Goal: Information Seeking & Learning: Learn about a topic

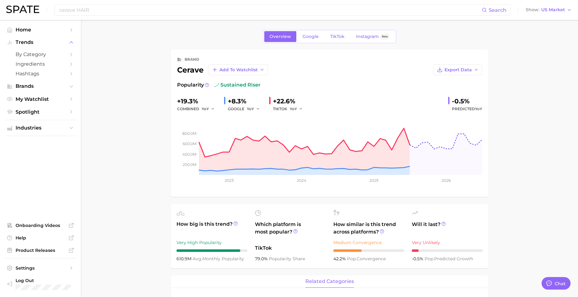
scroll to position [20, 0]
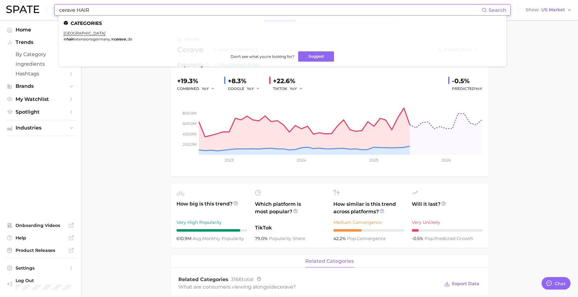
click at [119, 14] on input "cerave HAIR" at bounding box center [271, 10] width 424 height 11
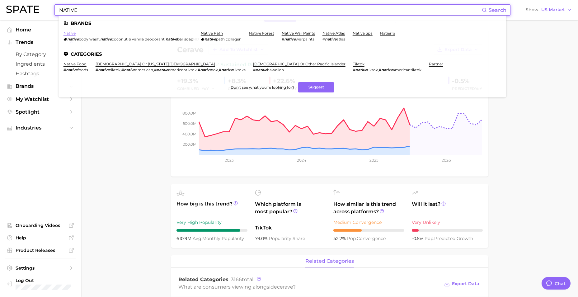
type input "NATIVE"
click at [65, 32] on link "native" at bounding box center [70, 33] width 12 height 5
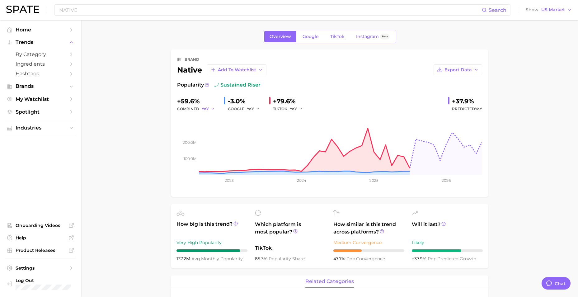
click at [209, 106] on button "YoY" at bounding box center [208, 108] width 13 height 7
click at [183, 141] on button "MoM" at bounding box center [185, 141] width 69 height 11
click at [207, 110] on span "MoM" at bounding box center [206, 108] width 9 height 5
click at [198, 120] on button "YoY" at bounding box center [185, 118] width 69 height 11
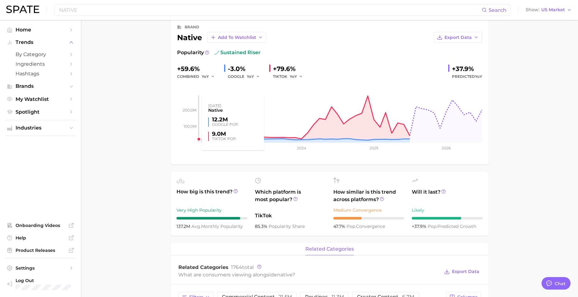
scroll to position [31, 0]
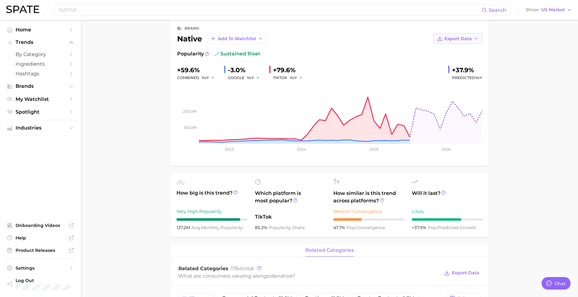
click at [458, 36] on button "Export Data" at bounding box center [458, 38] width 49 height 11
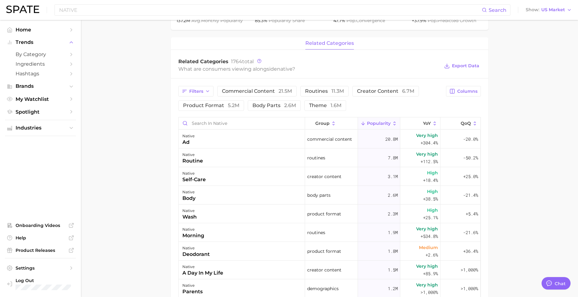
scroll to position [83, 0]
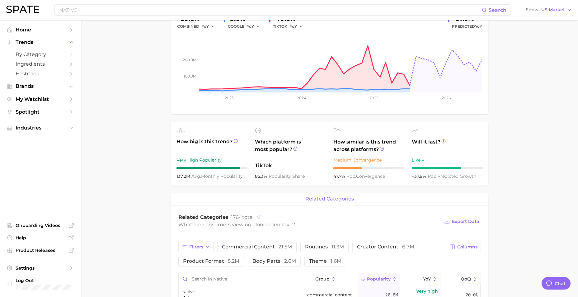
click at [260, 215] on icon at bounding box center [259, 217] width 4 height 4
click at [133, 223] on main "Overview Google TikTok Instagram Beta brand native Add to Watchlist Export Data…" at bounding box center [329, 272] width 497 height 671
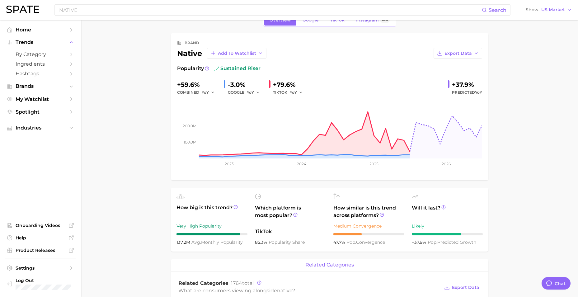
scroll to position [0, 0]
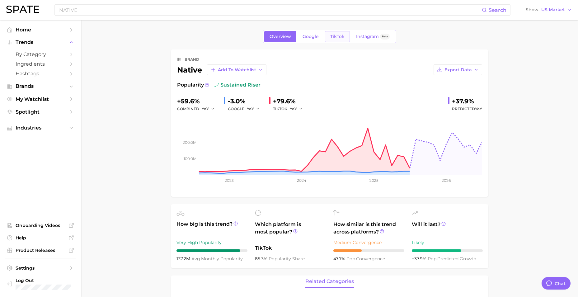
click at [340, 39] on span "TikTok" at bounding box center [338, 36] width 14 height 5
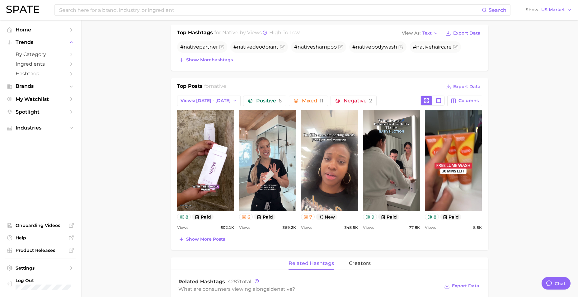
scroll to position [249, 0]
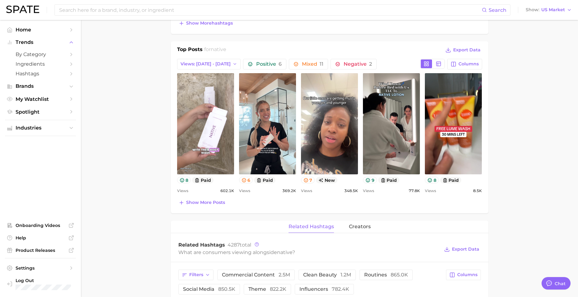
click at [217, 161] on link "view post on TikTok" at bounding box center [205, 123] width 57 height 101
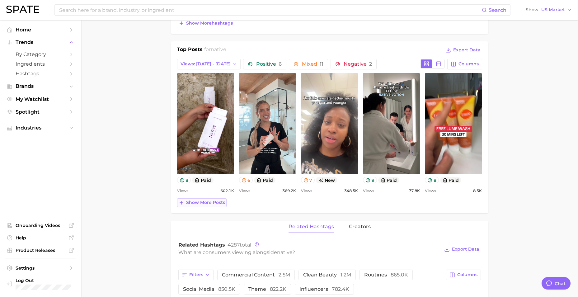
click at [206, 205] on span "Show more posts" at bounding box center [205, 202] width 39 height 5
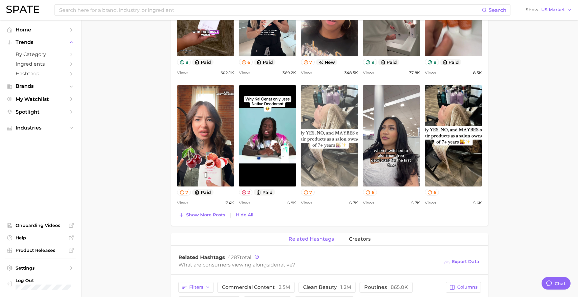
scroll to position [405, 0]
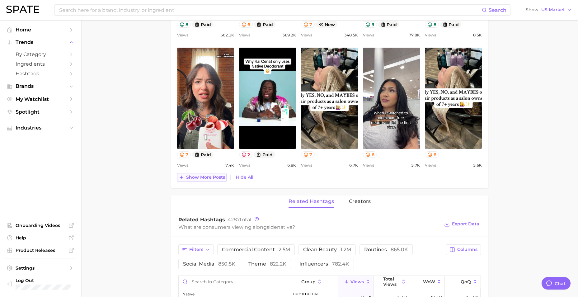
click at [209, 177] on span "Show more posts" at bounding box center [205, 177] width 39 height 5
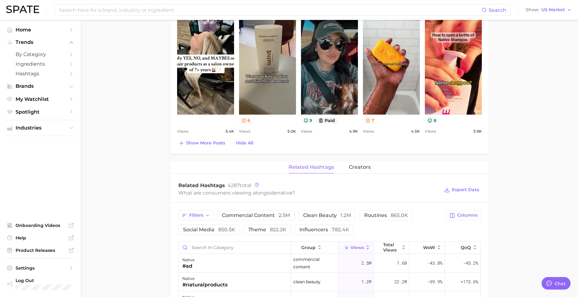
scroll to position [592, 0]
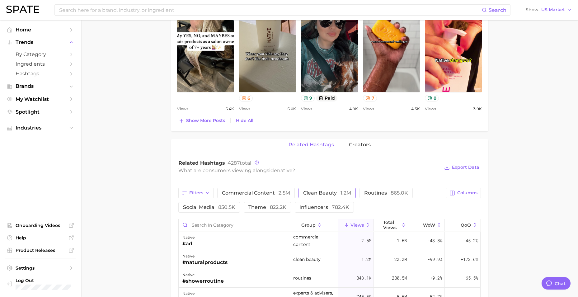
click at [324, 191] on span "clean beauty 1.2m" at bounding box center [327, 193] width 48 height 5
click at [350, 144] on span "creators" at bounding box center [360, 145] width 22 height 6
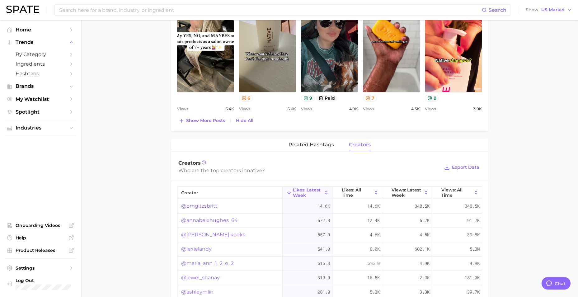
click at [195, 206] on link "@omgitzsbritt" at bounding box center [199, 205] width 36 height 7
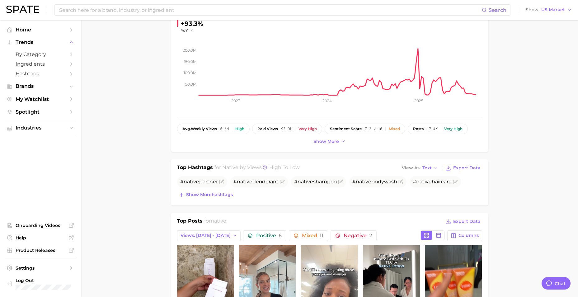
scroll to position [0, 0]
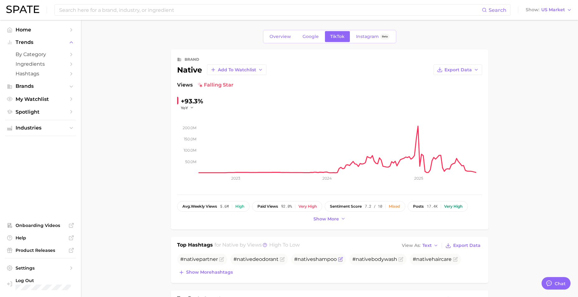
click at [320, 262] on span "# native shampoo" at bounding box center [315, 259] width 43 height 6
click at [310, 35] on span "Google" at bounding box center [311, 36] width 16 height 5
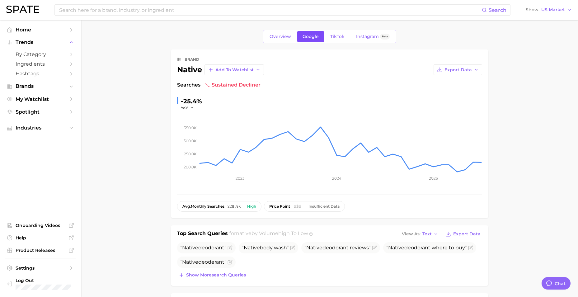
click at [298, 33] on link "Google" at bounding box center [310, 36] width 27 height 11
click at [284, 36] on span "Overview" at bounding box center [280, 36] width 21 height 5
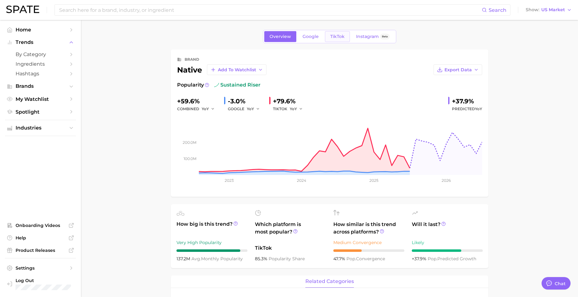
click at [331, 33] on link "TikTok" at bounding box center [337, 36] width 25 height 11
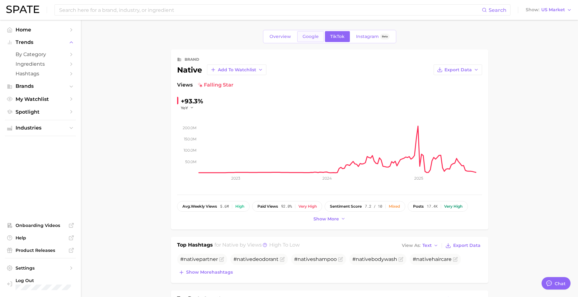
click at [312, 34] on span "Google" at bounding box center [311, 36] width 16 height 5
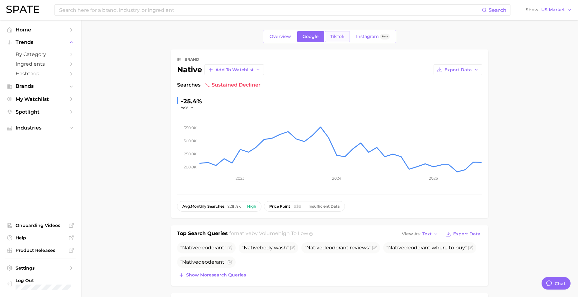
click at [334, 36] on span "TikTok" at bounding box center [338, 36] width 14 height 5
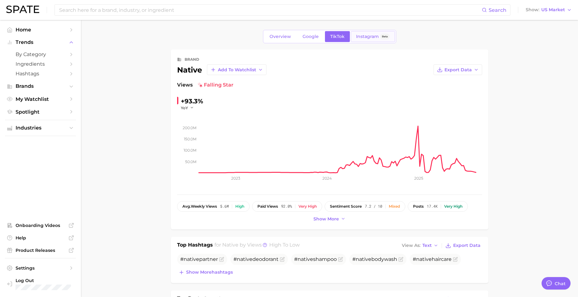
click at [370, 41] on link "Instagram Beta" at bounding box center [373, 36] width 44 height 11
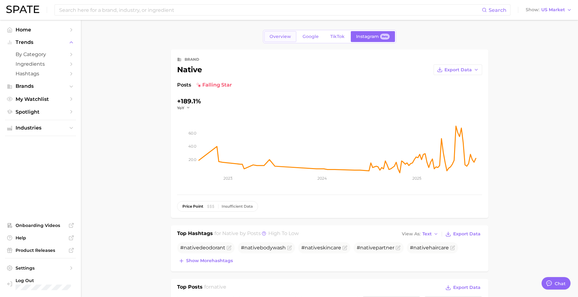
click at [281, 40] on link "Overview" at bounding box center [280, 36] width 32 height 11
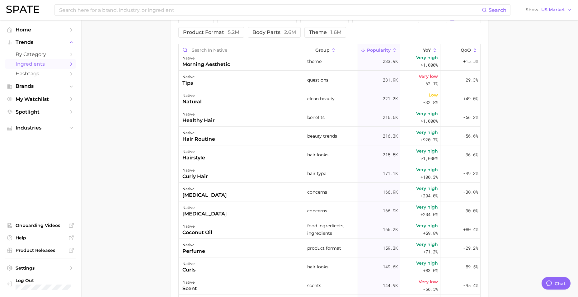
scroll to position [530, 0]
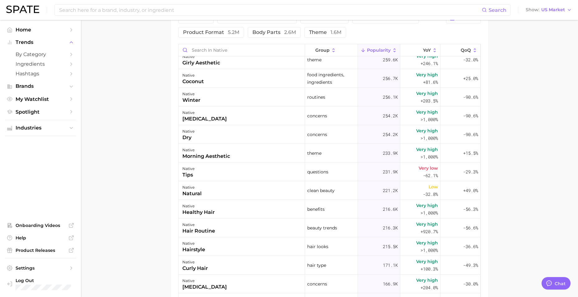
click at [24, 23] on nav "Home Trends by Category Ingredients Hashtags Brands My Watchlist Spotlight Indu…" at bounding box center [40, 158] width 81 height 277
click at [26, 32] on span "Home" at bounding box center [41, 30] width 50 height 6
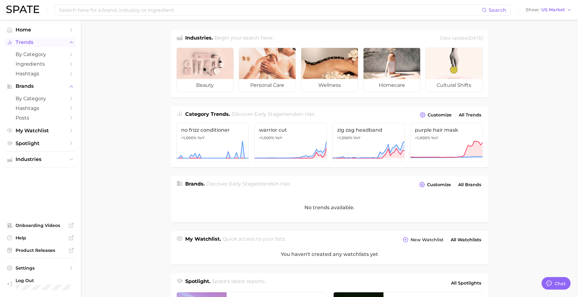
click at [29, 39] on button "Trends" at bounding box center [40, 42] width 71 height 9
click at [32, 39] on button "Trends" at bounding box center [40, 42] width 71 height 9
click at [33, 58] on link "by Category" at bounding box center [40, 55] width 71 height 10
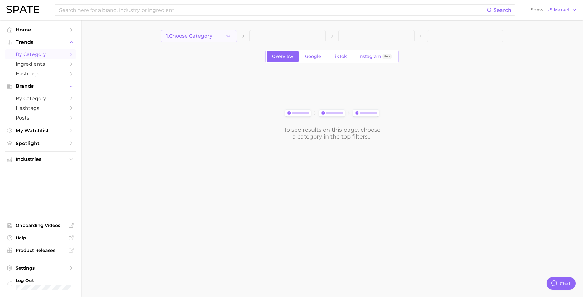
click at [209, 34] on span "1. Choose Category" at bounding box center [189, 36] width 46 height 6
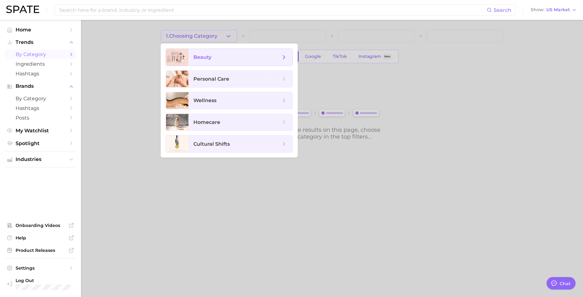
click at [213, 55] on span "beauty" at bounding box center [236, 57] width 87 height 7
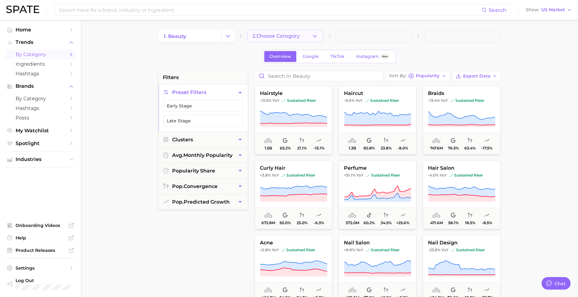
click at [288, 39] on span "2. Choose Category" at bounding box center [276, 36] width 47 height 6
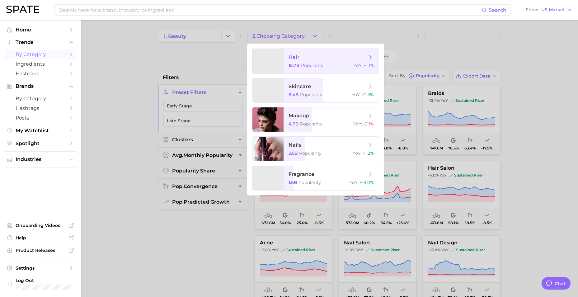
click at [304, 55] on span "hair" at bounding box center [328, 57] width 78 height 7
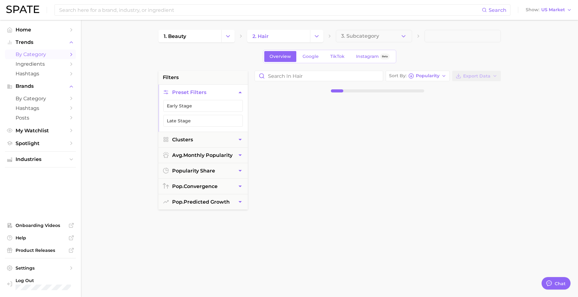
click at [353, 40] on button "3. Subcategory" at bounding box center [374, 36] width 76 height 12
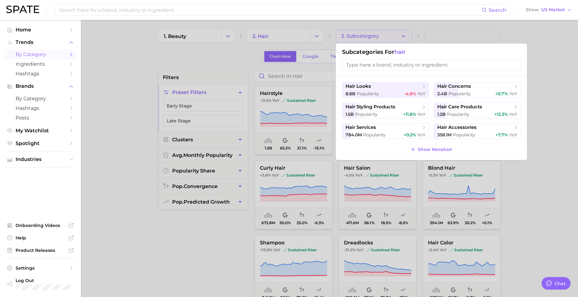
click at [549, 79] on div at bounding box center [289, 148] width 578 height 297
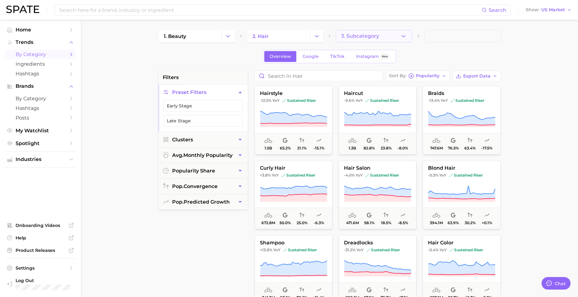
click at [376, 33] on span "3. Subcategory" at bounding box center [360, 36] width 38 height 6
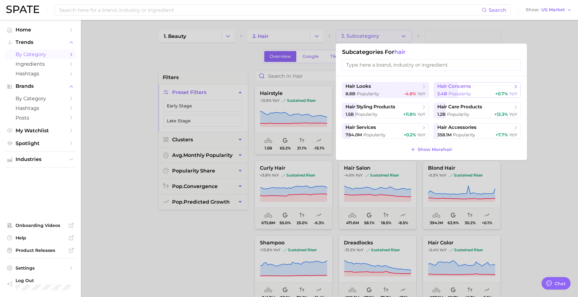
click at [465, 90] on button "hair concerns 2.4b Popularity +0.7% YoY" at bounding box center [477, 90] width 87 height 16
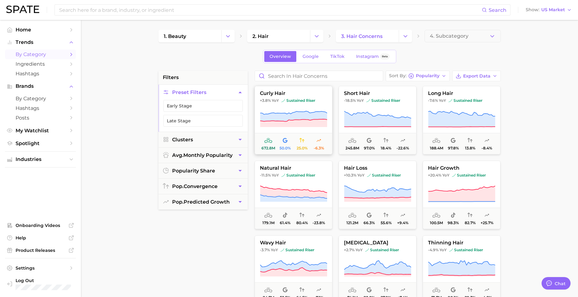
click at [293, 92] on span "curly hair" at bounding box center [293, 94] width 77 height 6
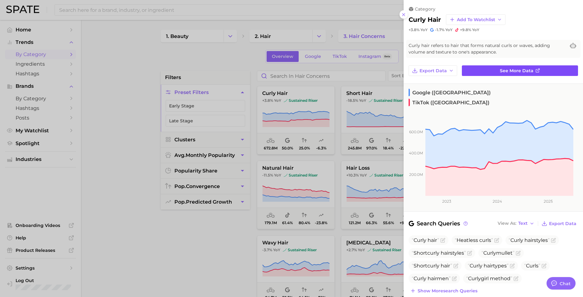
click at [529, 74] on link "See more data" at bounding box center [520, 70] width 116 height 11
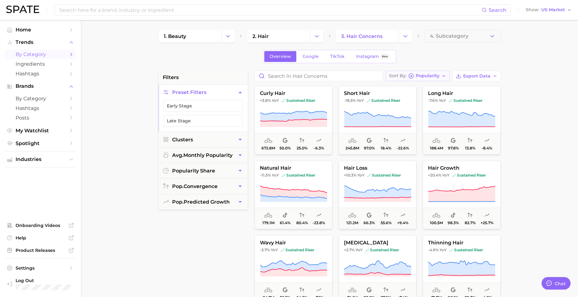
click at [435, 74] on span "Popularity" at bounding box center [428, 75] width 24 height 3
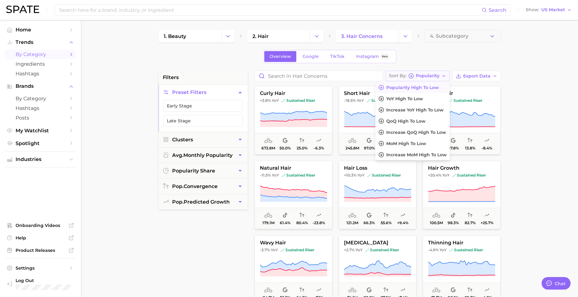
click at [435, 74] on span "Popularity" at bounding box center [428, 75] width 24 height 3
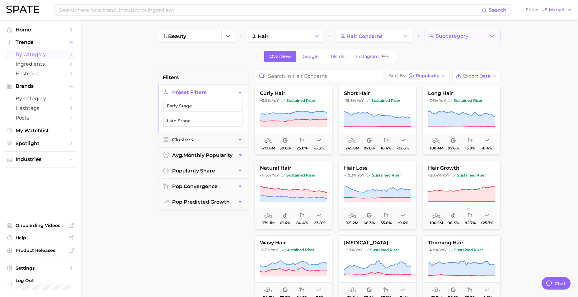
click at [451, 33] on span "4. Subcategory" at bounding box center [449, 36] width 39 height 6
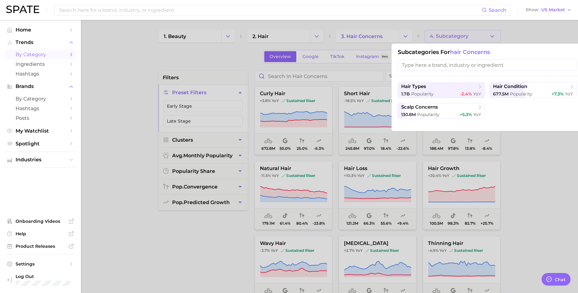
click at [452, 36] on div at bounding box center [289, 146] width 578 height 293
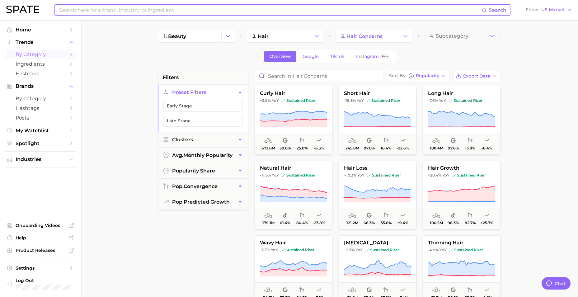
click at [182, 14] on input at bounding box center [271, 10] width 424 height 11
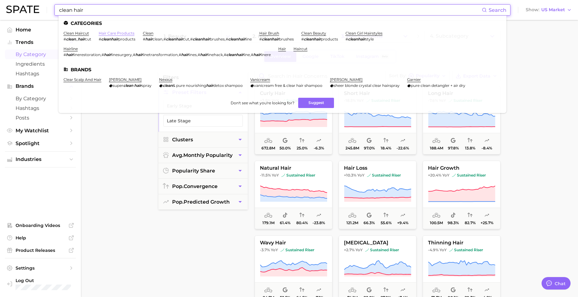
type input "clean hair"
click at [126, 35] on link "hair care products" at bounding box center [117, 33] width 36 height 5
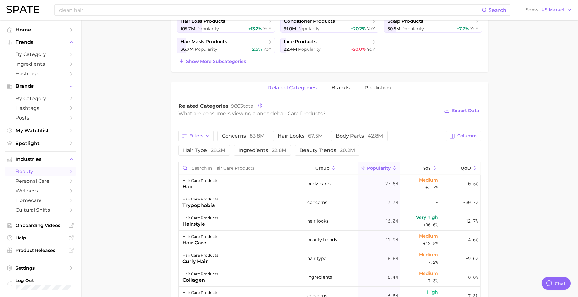
scroll to position [62, 0]
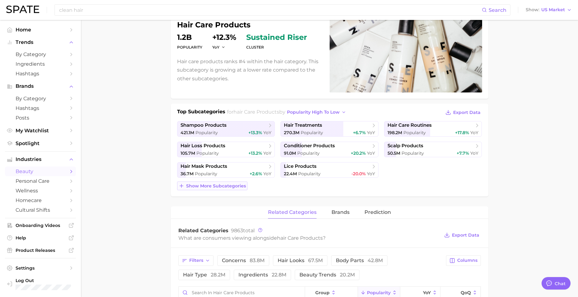
click at [208, 183] on span "Show more subcategories" at bounding box center [216, 185] width 60 height 5
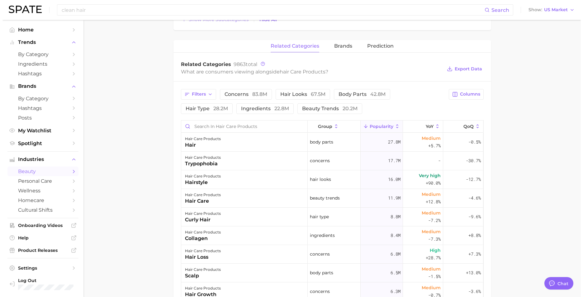
scroll to position [218, 0]
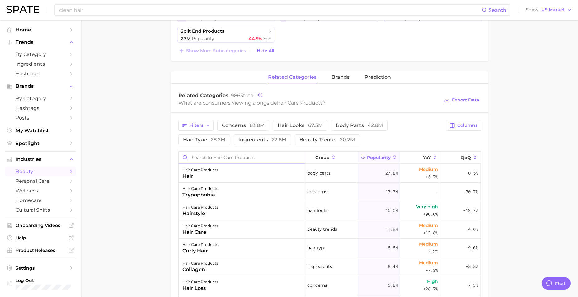
click at [271, 160] on input "Search in hair care products" at bounding box center [242, 158] width 126 height 12
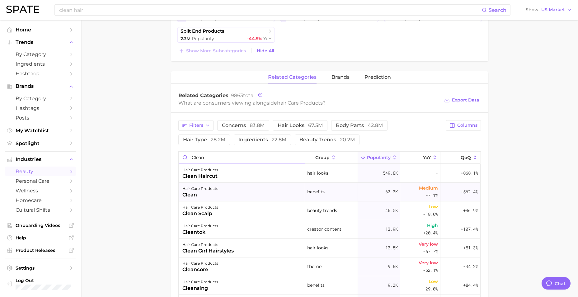
type input "clean"
click at [224, 191] on div "hair care products clean" at bounding box center [242, 192] width 126 height 19
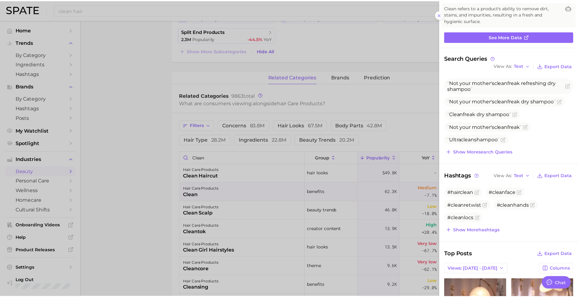
scroll to position [0, 0]
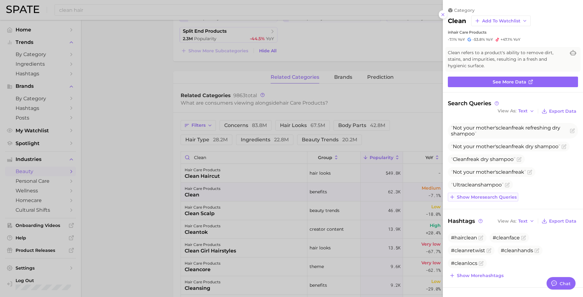
click at [496, 197] on span "Show more search queries" at bounding box center [487, 197] width 60 height 5
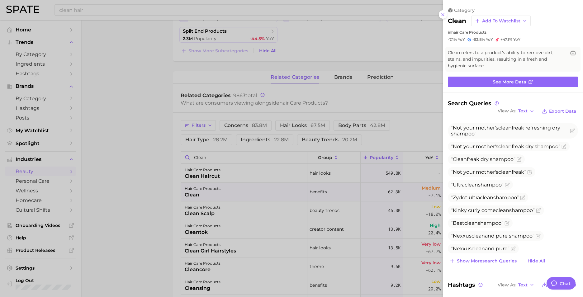
click at [150, 183] on div at bounding box center [291, 148] width 583 height 297
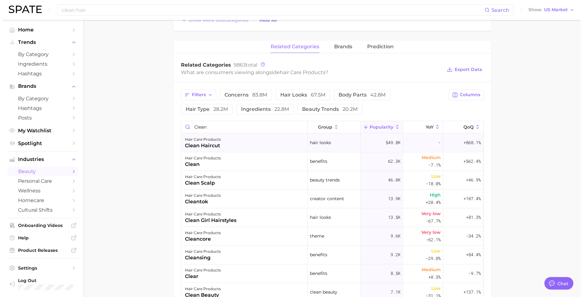
scroll to position [249, 0]
click at [212, 167] on div "clean" at bounding box center [201, 163] width 36 height 7
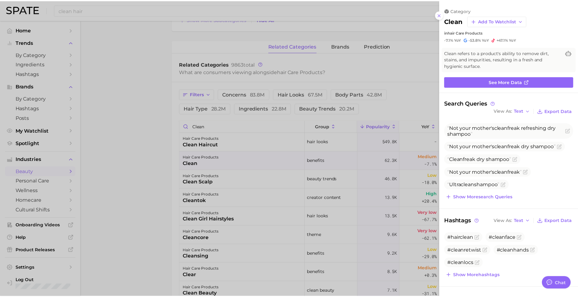
scroll to position [0, 0]
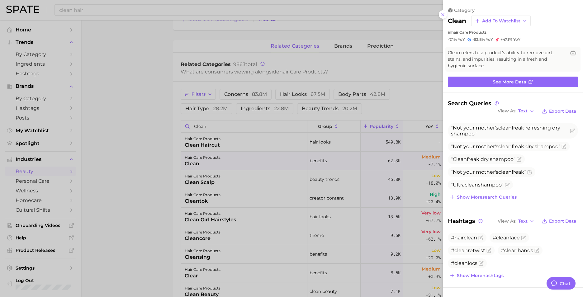
click at [153, 149] on div at bounding box center [291, 148] width 583 height 297
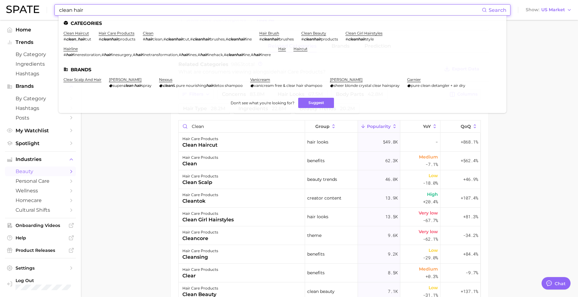
click at [119, 6] on input "clean hair" at bounding box center [271, 10] width 424 height 11
click at [325, 34] on link "clean beauty" at bounding box center [314, 33] width 25 height 5
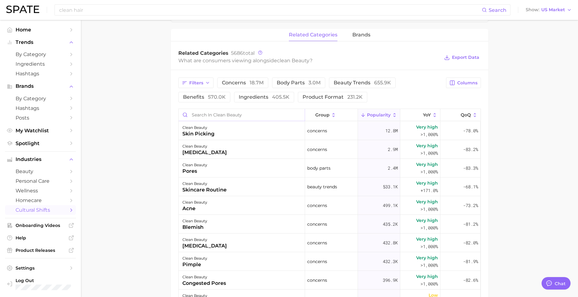
click at [217, 116] on input "Search in clean beauty" at bounding box center [242, 115] width 126 height 12
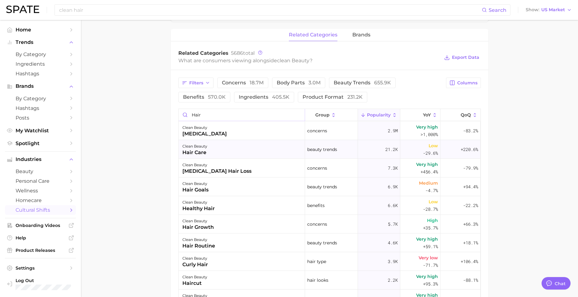
type input "hair"
click at [219, 147] on div "clean beauty hair care" at bounding box center [242, 149] width 126 height 19
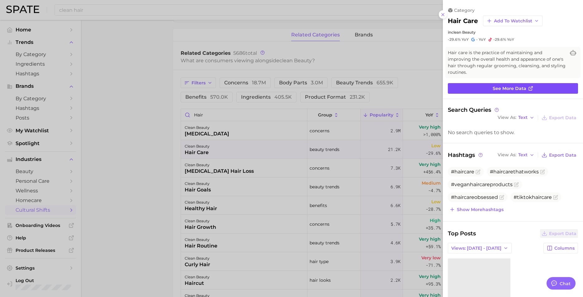
click at [523, 92] on link "See more data" at bounding box center [513, 88] width 130 height 11
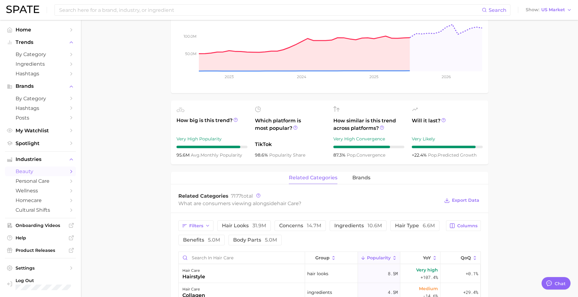
scroll to position [31, 0]
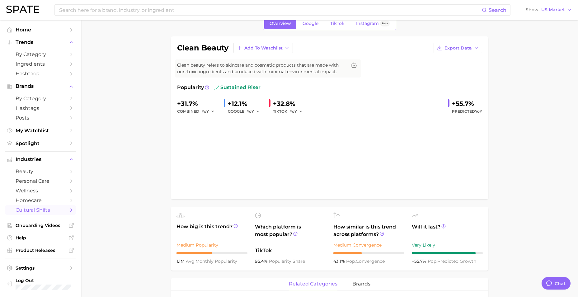
type input "clean hair"
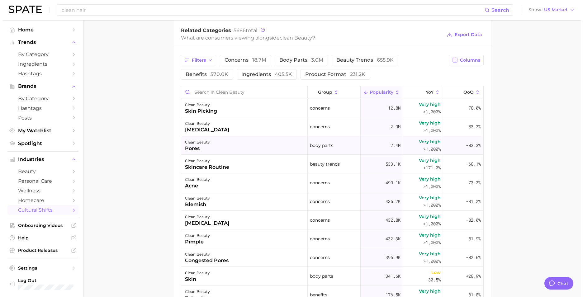
scroll to position [272, 0]
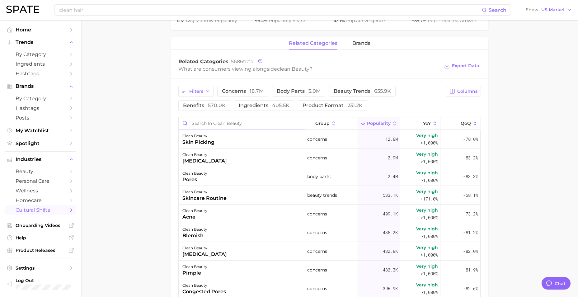
click at [210, 120] on input "Search in clean beauty" at bounding box center [242, 123] width 126 height 12
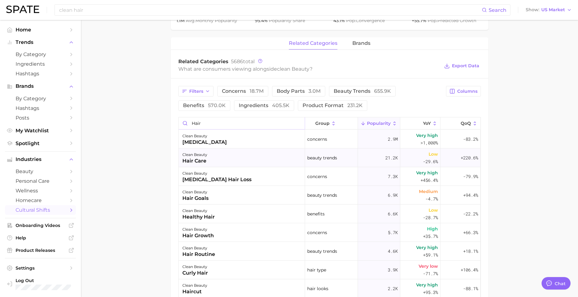
type input "hair"
click at [242, 157] on div "clean beauty hair care" at bounding box center [242, 158] width 126 height 19
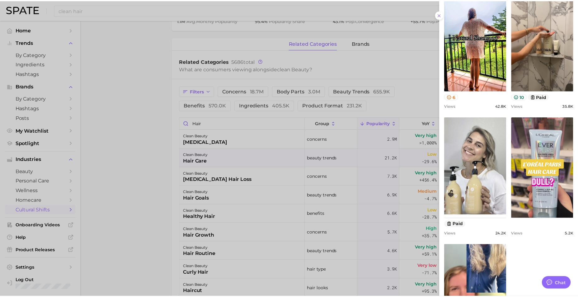
scroll to position [343, 0]
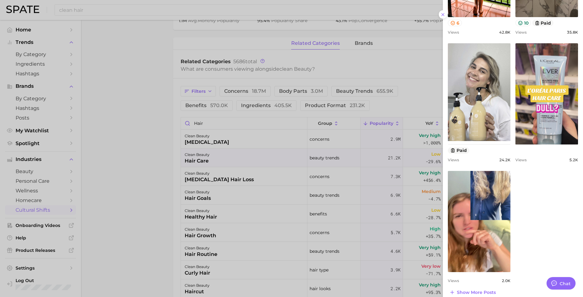
click at [115, 131] on div at bounding box center [291, 148] width 583 height 297
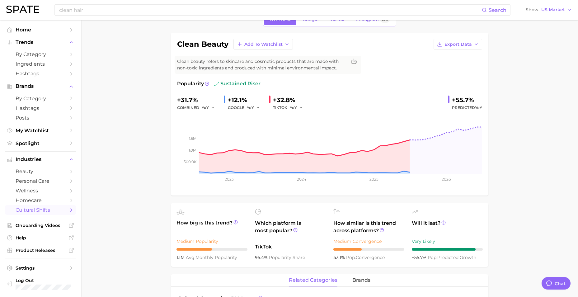
scroll to position [0, 0]
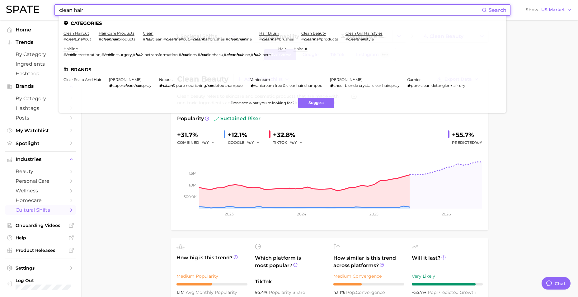
click at [121, 13] on input "clean hair" at bounding box center [271, 10] width 424 height 11
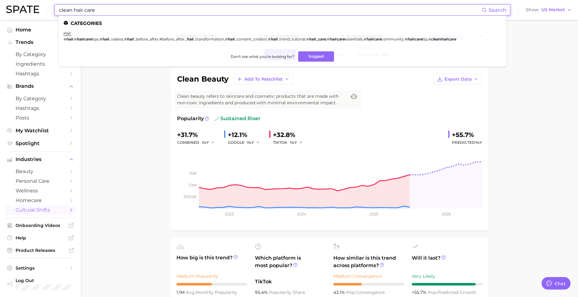
click at [85, 9] on input "clean hair care" at bounding box center [271, 10] width 424 height 11
type input "clean haircare"
click at [65, 35] on link "hair" at bounding box center [68, 33] width 8 height 5
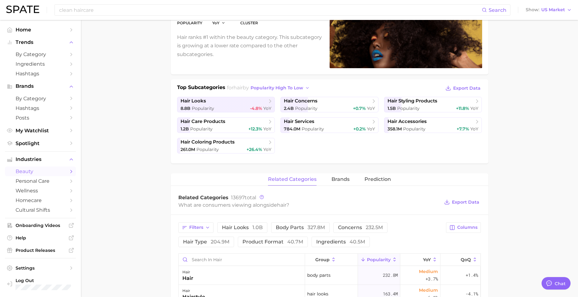
scroll to position [5, 0]
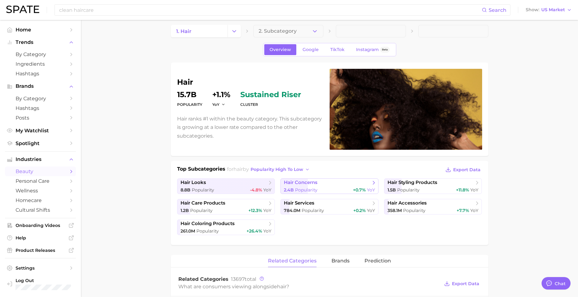
click at [331, 187] on div "2.4b Popularity +0.7% YoY" at bounding box center [329, 190] width 91 height 6
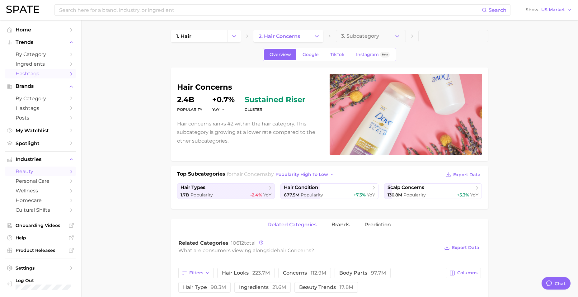
click at [37, 72] on span "Hashtags" at bounding box center [41, 74] width 50 height 6
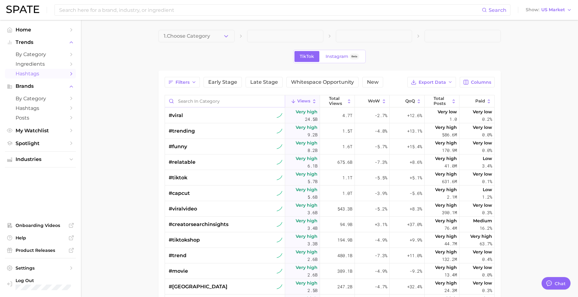
click at [208, 100] on input "Search in category" at bounding box center [225, 101] width 120 height 12
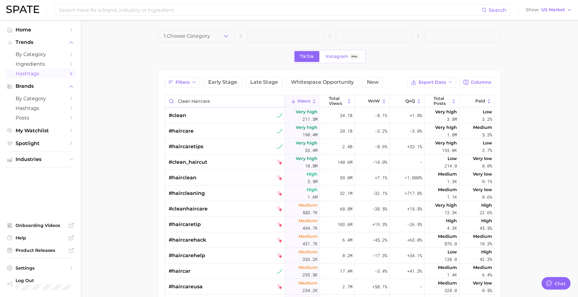
click at [234, 99] on input "clean haircare" at bounding box center [225, 101] width 120 height 12
type input "clean haircare"
click at [201, 207] on span "#cleanhaircare" at bounding box center [188, 208] width 39 height 7
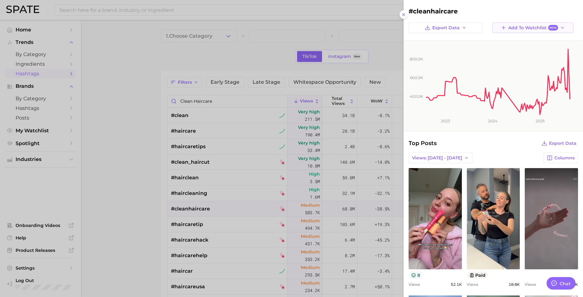
click at [508, 27] on span "Add to Watchlist New" at bounding box center [533, 28] width 50 height 6
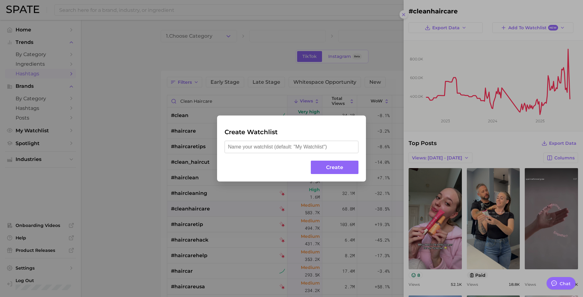
click at [402, 80] on div "Create Watchlist Create" at bounding box center [291, 148] width 583 height 297
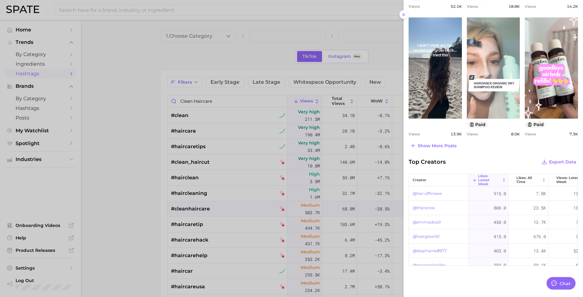
scroll to position [282, 0]
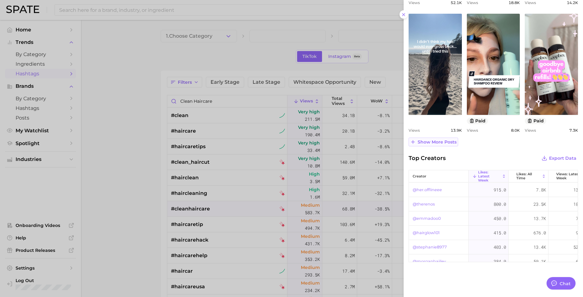
click at [438, 146] on button "Show more posts" at bounding box center [434, 142] width 50 height 9
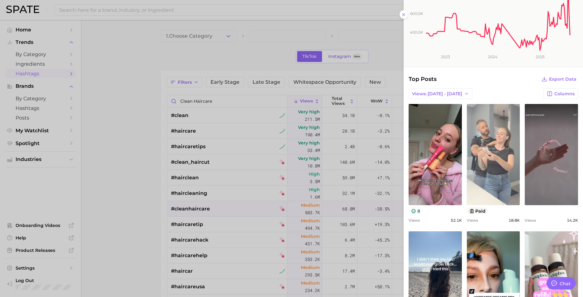
scroll to position [64, 0]
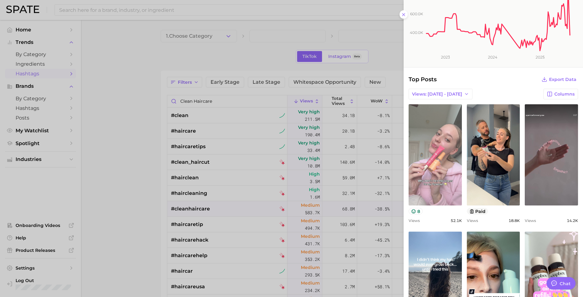
click at [429, 143] on link "view post on TikTok" at bounding box center [435, 154] width 53 height 101
click at [446, 171] on link "view post on TikTok" at bounding box center [435, 154] width 53 height 101
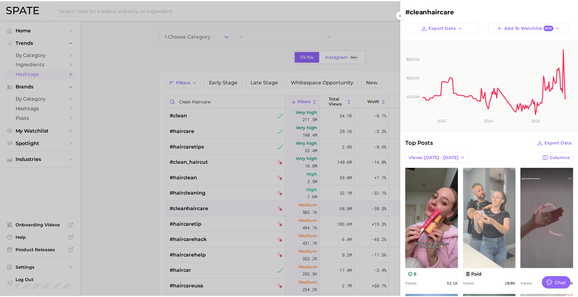
scroll to position [0, 0]
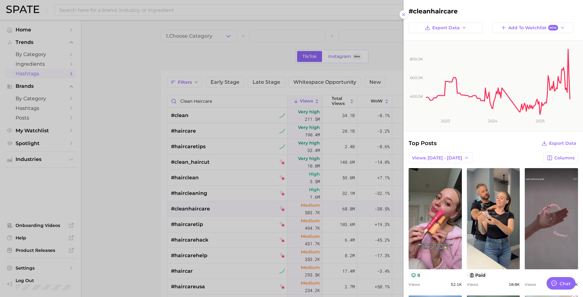
click at [130, 149] on div at bounding box center [291, 148] width 583 height 297
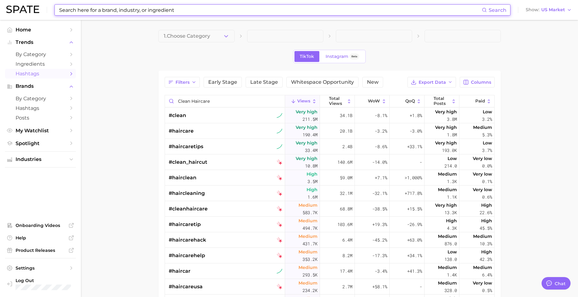
click at [163, 13] on input at bounding box center [271, 10] width 424 height 11
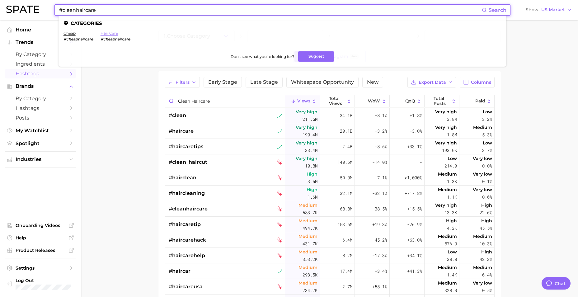
type input "#cleanhaircare"
click at [111, 34] on link "hair care" at bounding box center [109, 33] width 17 height 5
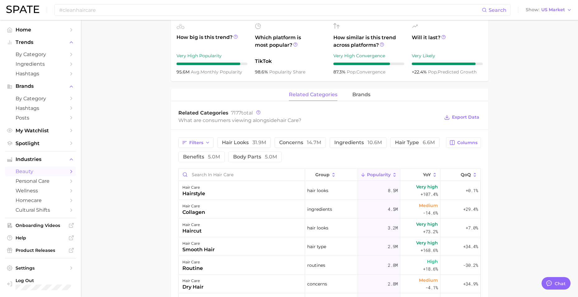
scroll to position [216, 0]
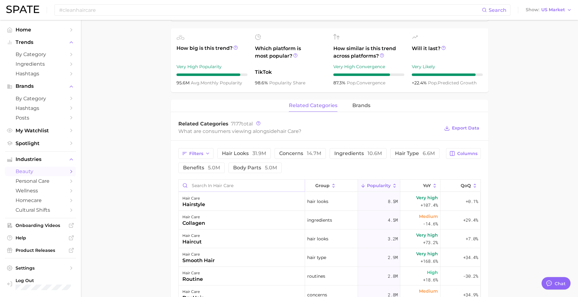
click at [253, 182] on input "Search in hair care" at bounding box center [242, 186] width 126 height 12
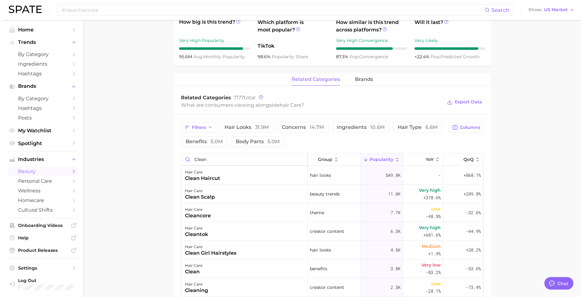
scroll to position [278, 0]
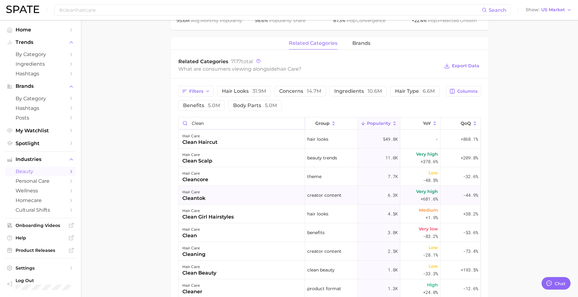
type input "clean"
click at [261, 198] on div "hair care cleantok" at bounding box center [242, 195] width 126 height 19
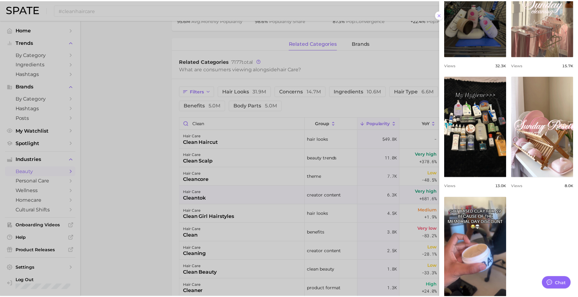
scroll to position [302, 0]
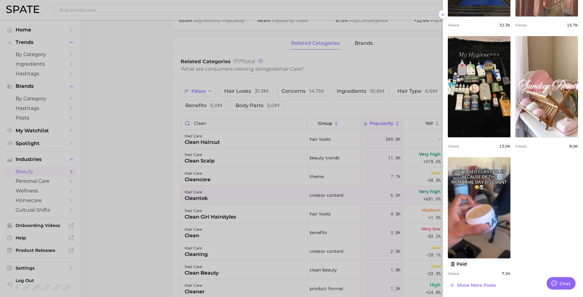
click at [145, 174] on div at bounding box center [291, 148] width 583 height 297
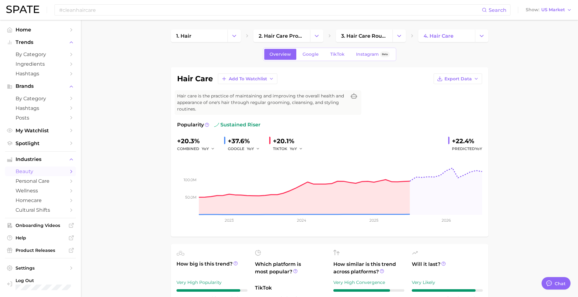
scroll to position [0, 0]
click at [330, 61] on div "Overview Google TikTok Instagram Beta" at bounding box center [329, 54] width 133 height 13
click at [331, 55] on span "TikTok" at bounding box center [338, 54] width 14 height 5
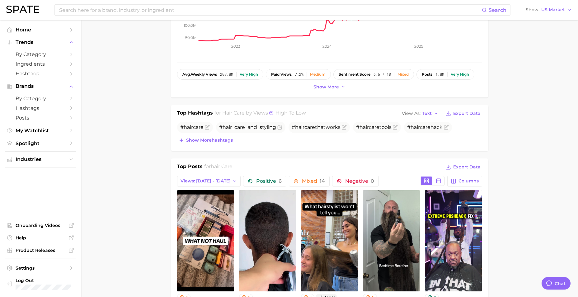
scroll to position [249, 0]
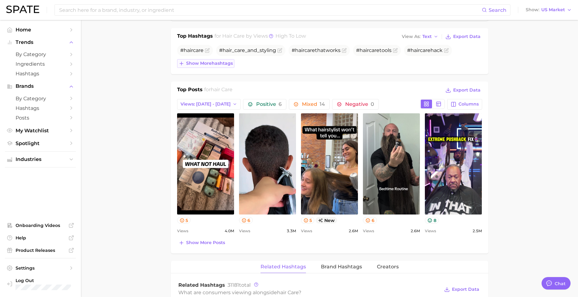
click at [227, 65] on span "Show more hashtags" at bounding box center [209, 63] width 47 height 5
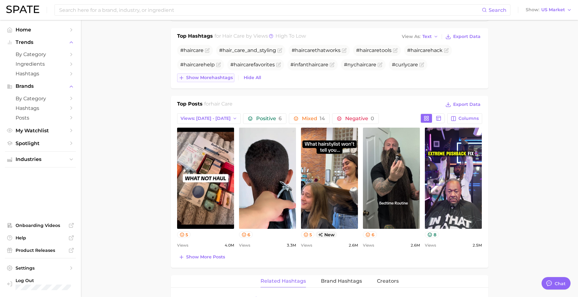
click at [216, 74] on button "Show more hashtags" at bounding box center [205, 78] width 57 height 9
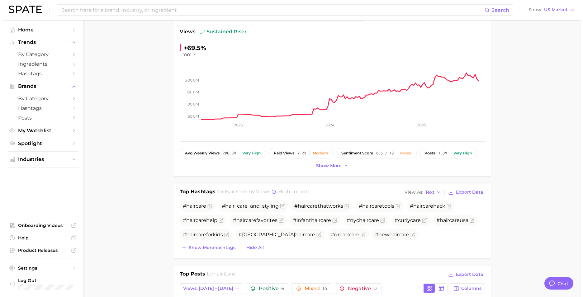
scroll to position [0, 0]
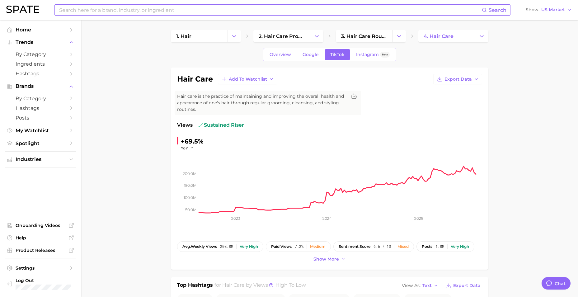
click at [151, 13] on input at bounding box center [271, 10] width 424 height 11
type input "c"
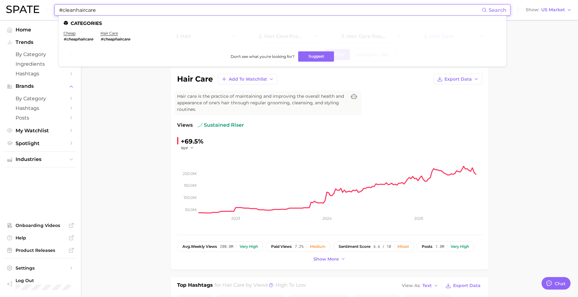
click at [76, 10] on input "#cleanhaircare" at bounding box center [271, 10] width 424 height 11
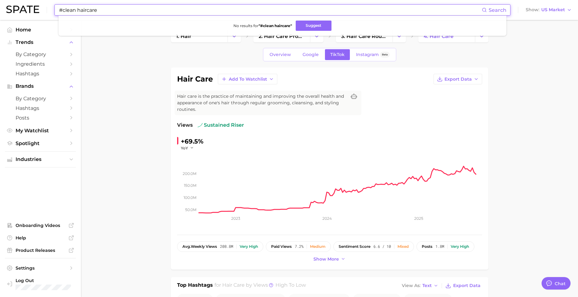
type input "#cleanhaircare"
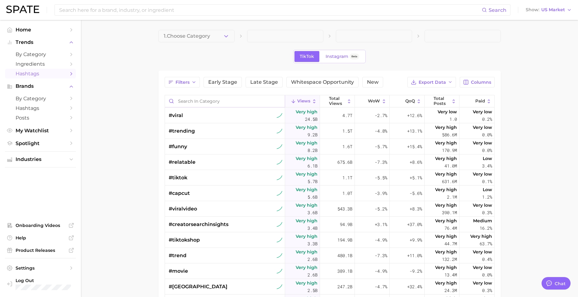
click at [191, 100] on input "Search in category" at bounding box center [225, 101] width 120 height 12
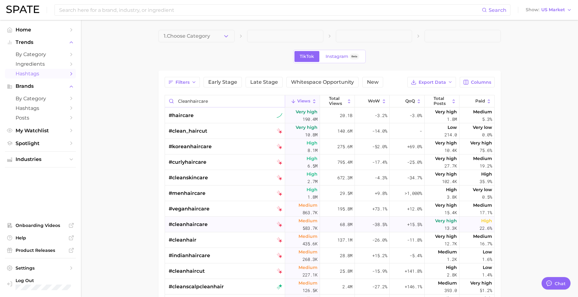
type input "cleanhaircare"
click at [231, 223] on div "#cleanhaircare" at bounding box center [226, 225] width 114 height 16
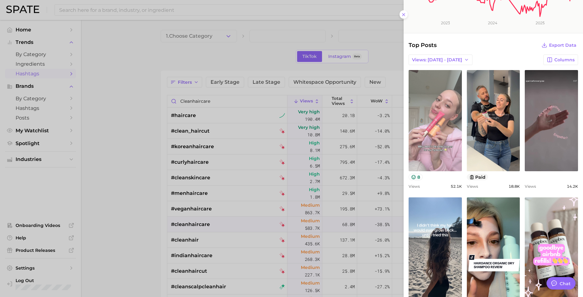
scroll to position [93, 0]
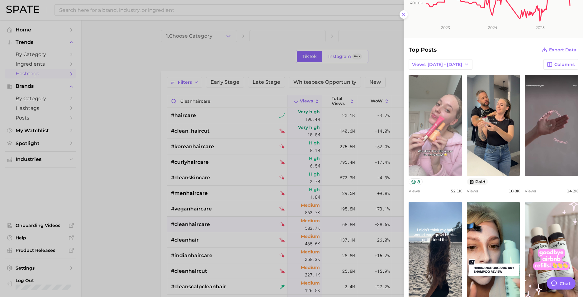
click at [438, 128] on link "view post on TikTok" at bounding box center [435, 125] width 53 height 101
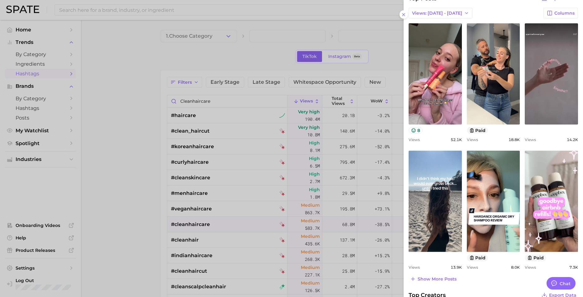
scroll to position [156, 0]
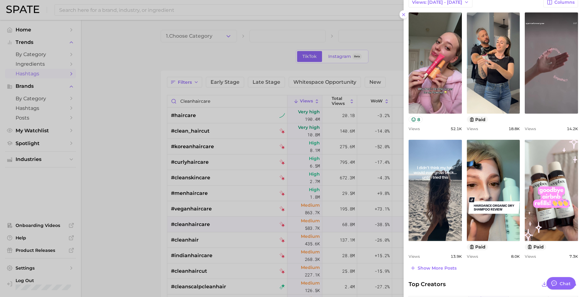
click at [157, 169] on div at bounding box center [291, 148] width 583 height 297
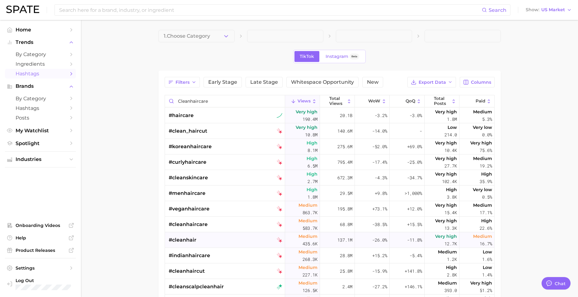
click at [184, 240] on span "#cleanhair" at bounding box center [183, 239] width 28 height 7
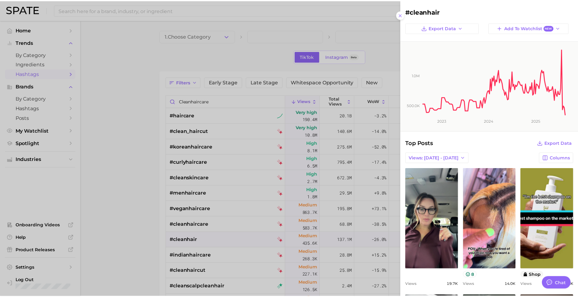
scroll to position [0, 0]
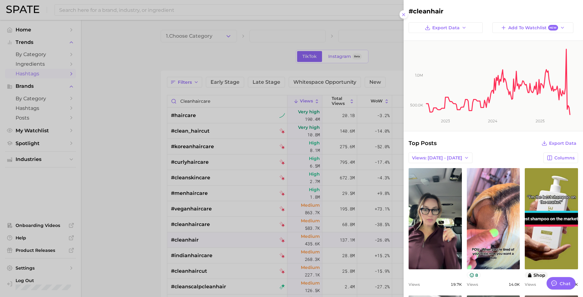
click at [143, 225] on div at bounding box center [291, 148] width 583 height 297
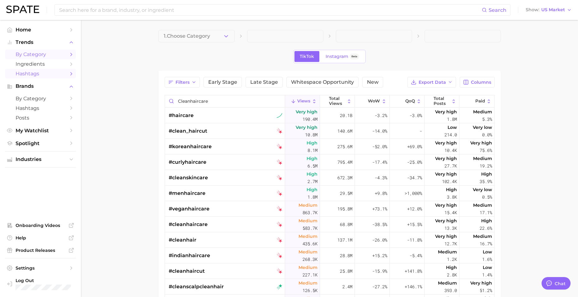
click at [31, 53] on span "by Category" at bounding box center [41, 54] width 50 height 6
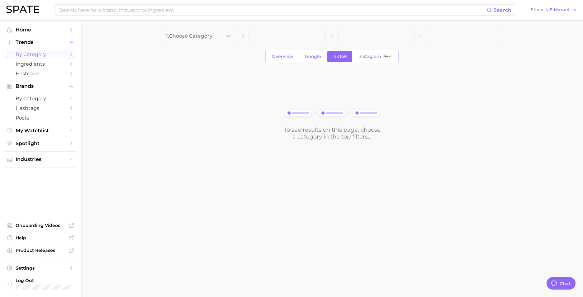
click at [239, 28] on main "1. Choose Category Overview Google TikTok Instagram Beta To see results on this…" at bounding box center [332, 95] width 502 height 151
click at [227, 37] on icon "button" at bounding box center [228, 36] width 7 height 7
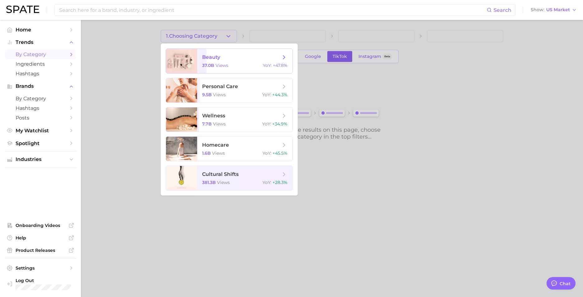
click at [220, 63] on span "beauty 37.0b views YoY : +47.8%" at bounding box center [244, 61] width 95 height 24
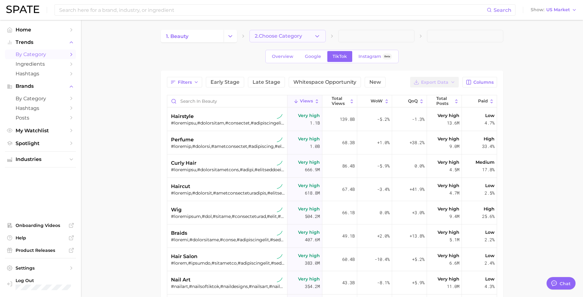
click at [293, 36] on span "2. Choose Category" at bounding box center [278, 36] width 47 height 6
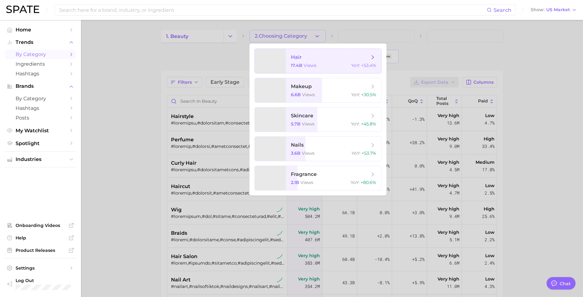
type textarea "x"
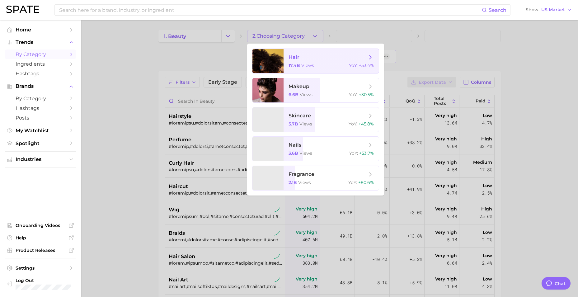
click at [304, 61] on span "hair 17.4b views YoY : +53.4%" at bounding box center [331, 61] width 95 height 24
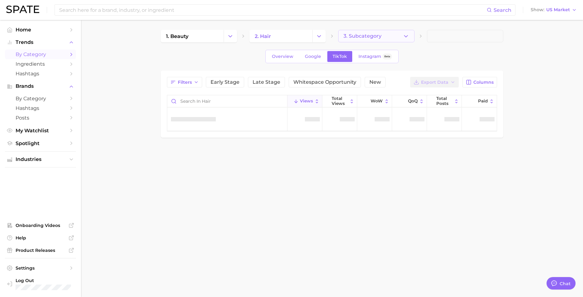
click at [361, 38] on span "3. Subcategory" at bounding box center [363, 36] width 38 height 6
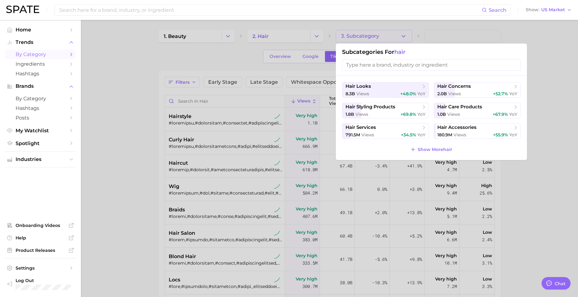
click at [130, 132] on div at bounding box center [289, 148] width 578 height 297
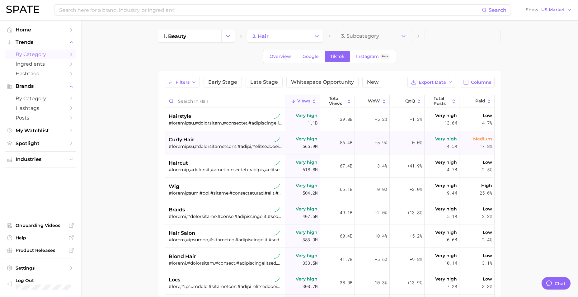
click at [224, 142] on div "curly hair" at bounding box center [226, 139] width 114 height 7
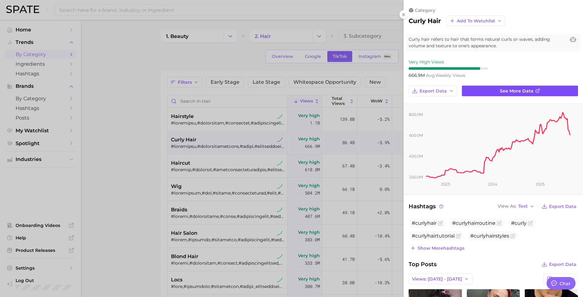
click at [507, 86] on link "See more data" at bounding box center [520, 91] width 116 height 11
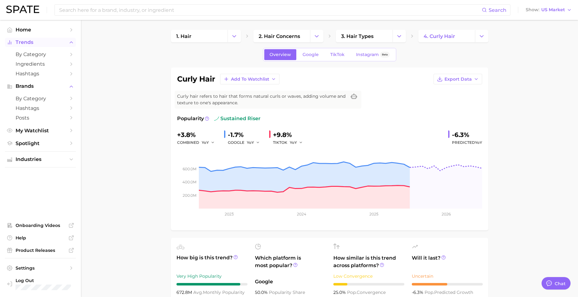
click at [30, 46] on button "Trends" at bounding box center [40, 42] width 71 height 9
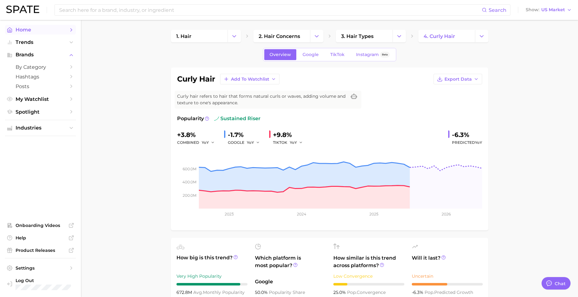
click at [28, 28] on span "Home" at bounding box center [41, 30] width 50 height 6
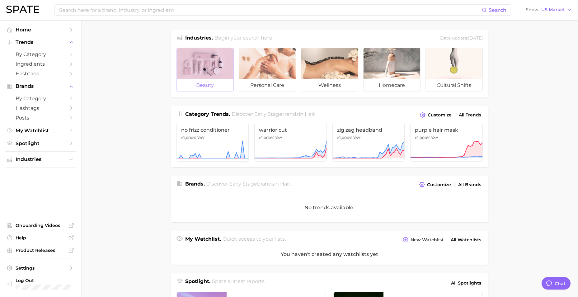
click at [207, 84] on span "beauty" at bounding box center [205, 85] width 57 height 12
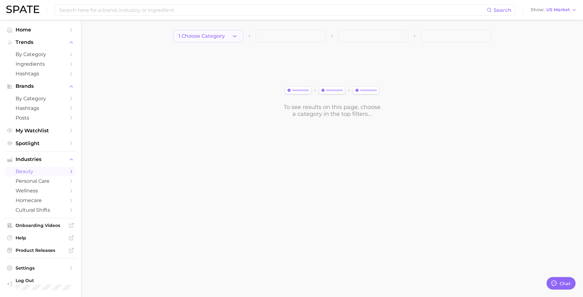
click at [207, 36] on span "1. Choose Category" at bounding box center [201, 36] width 46 height 6
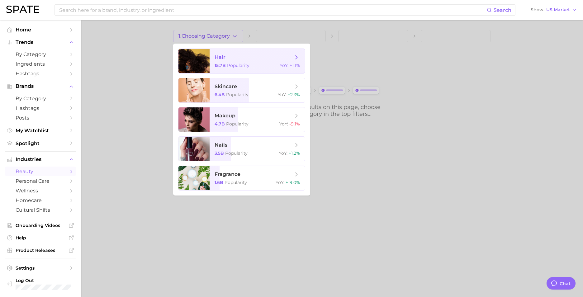
click at [218, 60] on span "hair" at bounding box center [220, 57] width 11 height 6
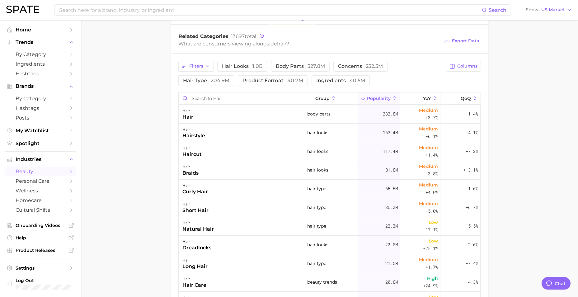
scroll to position [249, 0]
click at [236, 183] on div "hair curly hair" at bounding box center [242, 187] width 126 height 19
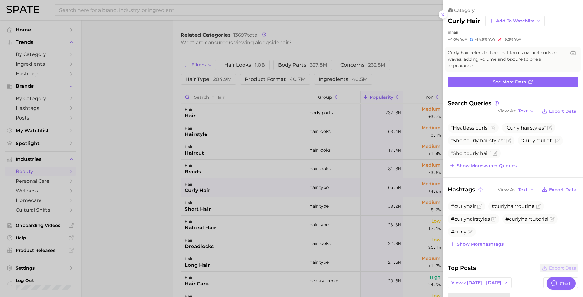
click at [132, 136] on div at bounding box center [291, 148] width 583 height 297
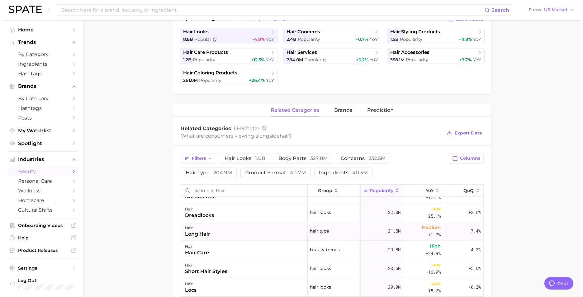
scroll to position [62, 0]
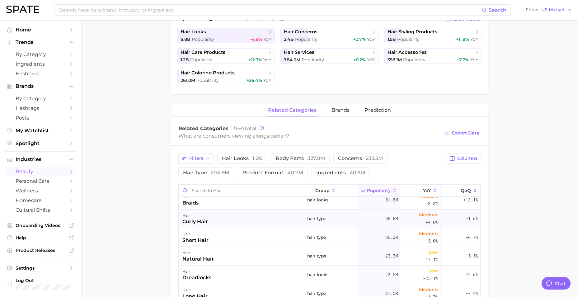
click at [215, 221] on div "hair curly hair" at bounding box center [242, 219] width 126 height 19
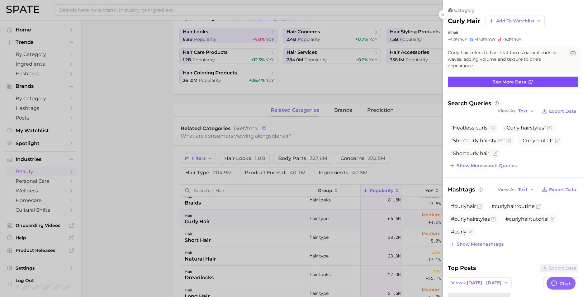
click at [530, 82] on line at bounding box center [531, 81] width 2 height 2
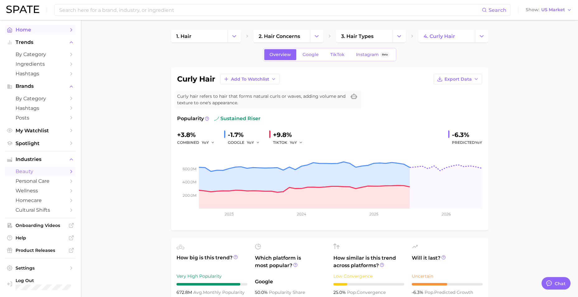
click at [32, 31] on span "Home" at bounding box center [41, 30] width 50 height 6
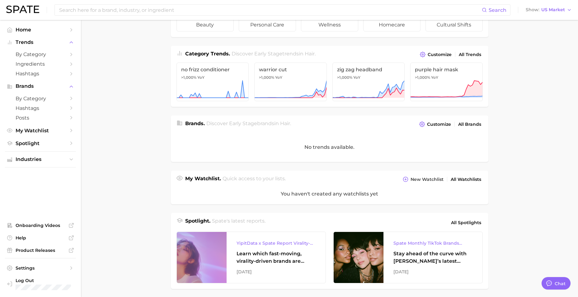
scroll to position [92, 0]
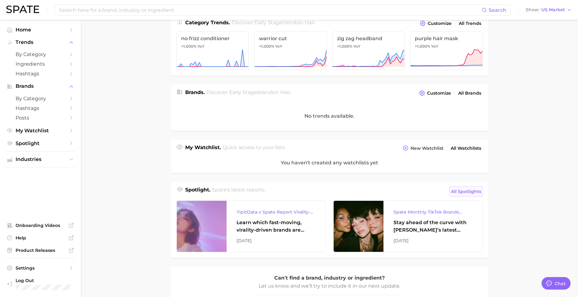
click at [464, 192] on span "All Spotlights" at bounding box center [466, 191] width 30 height 7
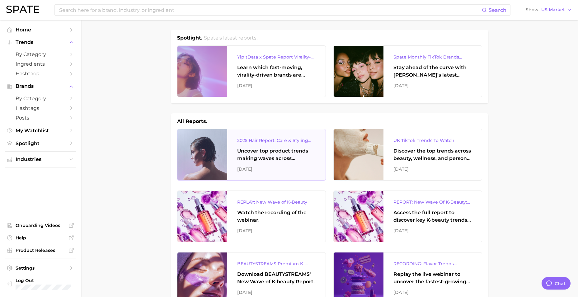
click at [306, 140] on div "2025 Hair Report: Care & Styling Products" at bounding box center [276, 140] width 78 height 7
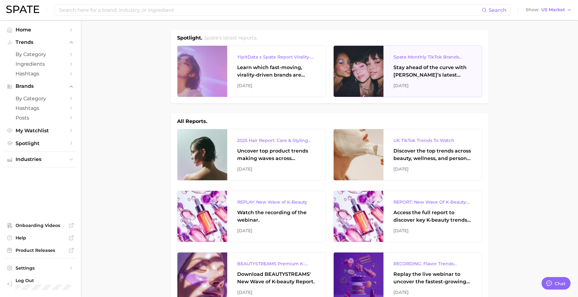
click at [438, 54] on div "Spate Monthly TikTok Brands Tracker" at bounding box center [433, 56] width 78 height 7
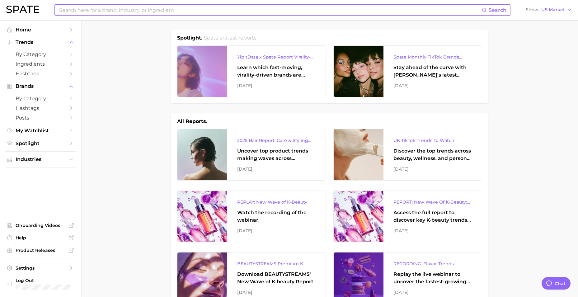
drag, startPoint x: 115, startPoint y: 4, endPoint x: 116, endPoint y: 7, distance: 3.6
click at [115, 5] on div "Search Show US Market" at bounding box center [289, 10] width 566 height 20
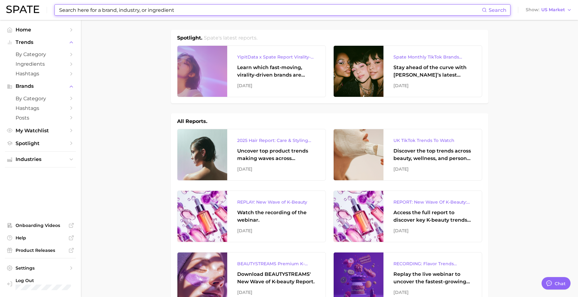
click at [118, 10] on input at bounding box center [271, 10] width 424 height 11
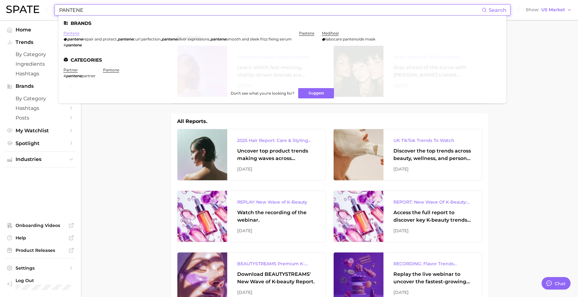
type input "PANTENE"
click at [68, 31] on link "pantene" at bounding box center [72, 33] width 16 height 5
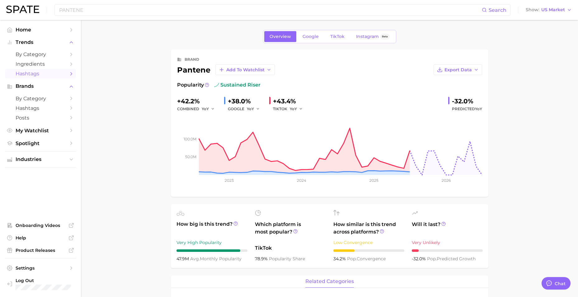
click at [39, 73] on span "Hashtags" at bounding box center [41, 74] width 50 height 6
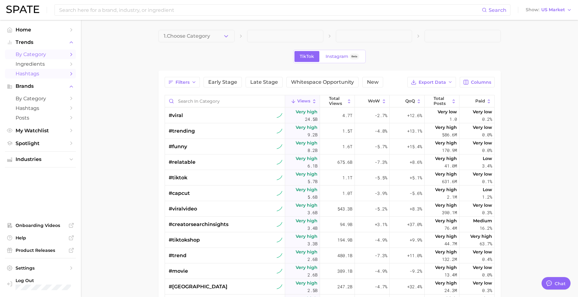
click at [41, 55] on span "by Category" at bounding box center [41, 54] width 50 height 6
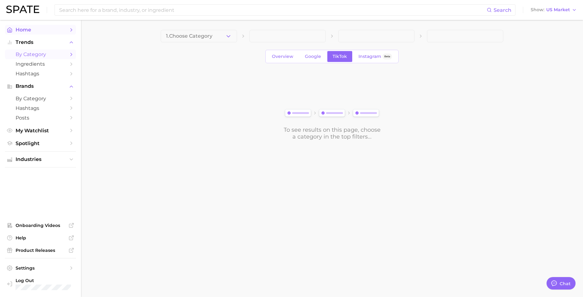
click at [48, 31] on span "Home" at bounding box center [41, 30] width 50 height 6
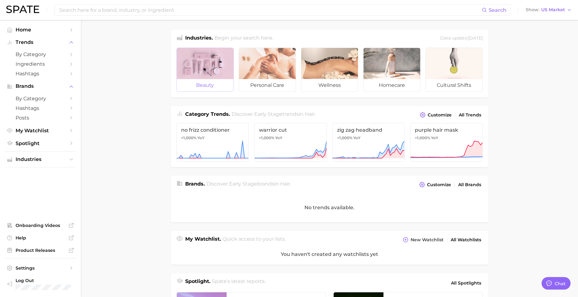
click at [205, 70] on div at bounding box center [205, 63] width 57 height 31
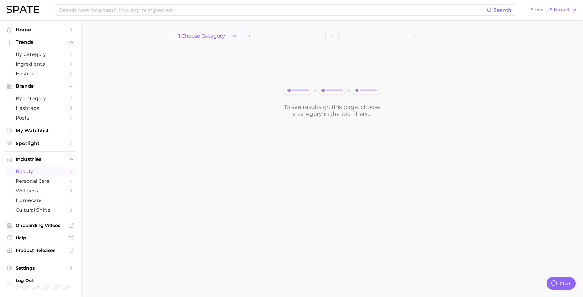
click at [225, 35] on span "1. Choose Category" at bounding box center [201, 36] width 46 height 6
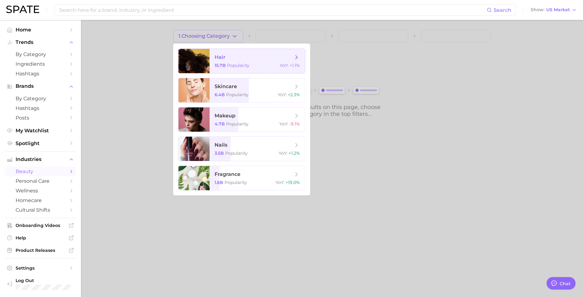
click at [225, 70] on span "hair 15.7b Popularity YoY : +1.1%" at bounding box center [257, 61] width 95 height 24
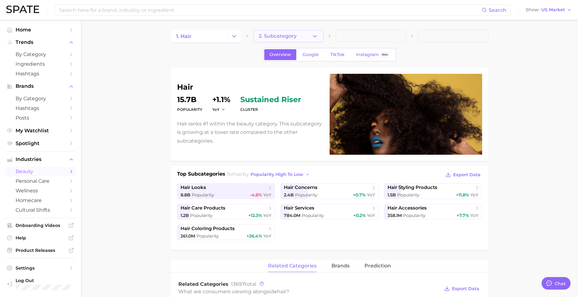
click at [300, 35] on button "2. Subcategory" at bounding box center [289, 36] width 70 height 12
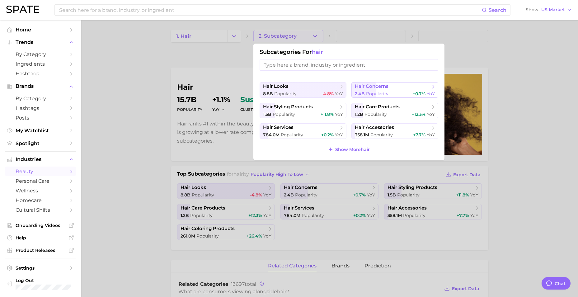
click at [367, 88] on span "hair concerns" at bounding box center [372, 86] width 34 height 6
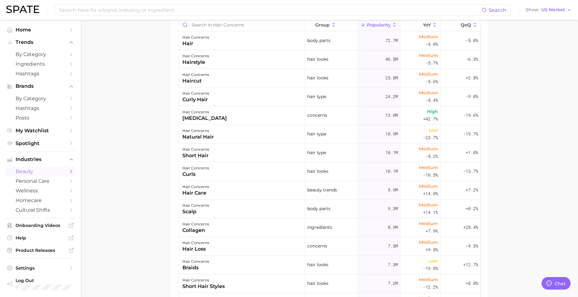
scroll to position [93, 0]
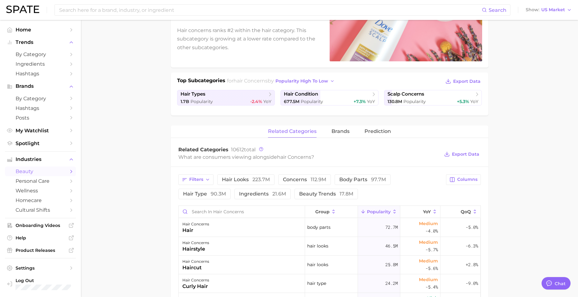
drag, startPoint x: 346, startPoint y: 132, endPoint x: 353, endPoint y: 132, distance: 7.2
click at [346, 132] on span "brands" at bounding box center [341, 132] width 18 height 6
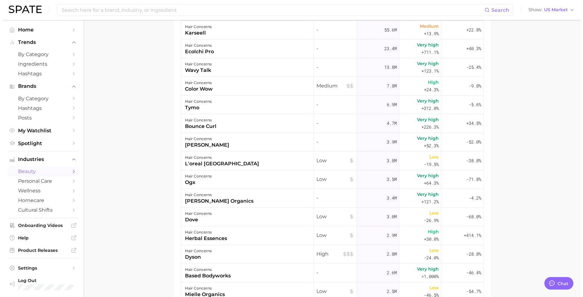
scroll to position [187, 0]
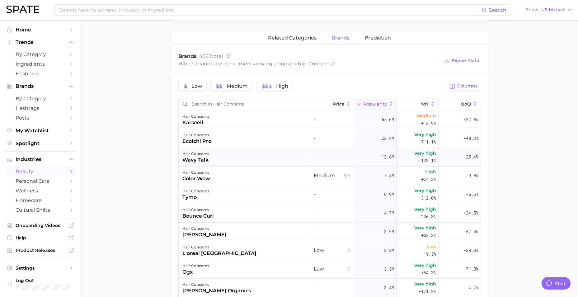
click at [205, 162] on div "wavy talk" at bounding box center [196, 159] width 27 height 7
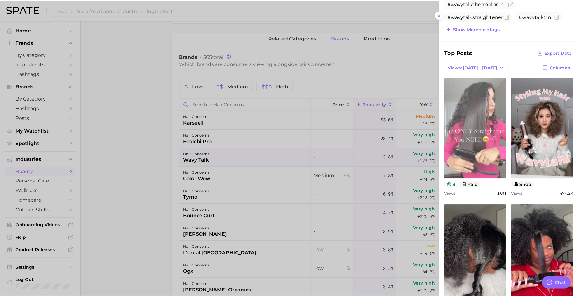
scroll to position [218, 0]
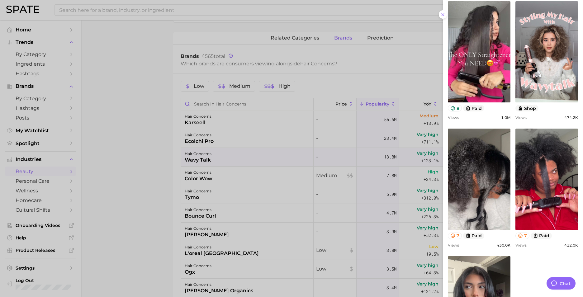
click at [115, 163] on div at bounding box center [291, 148] width 583 height 297
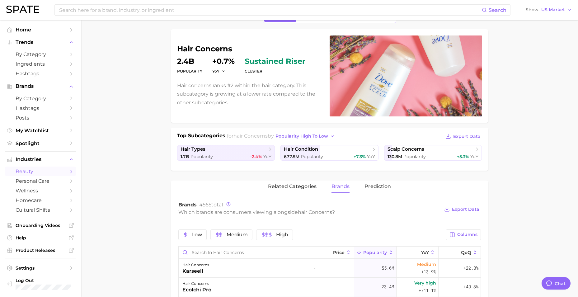
scroll to position [31, 0]
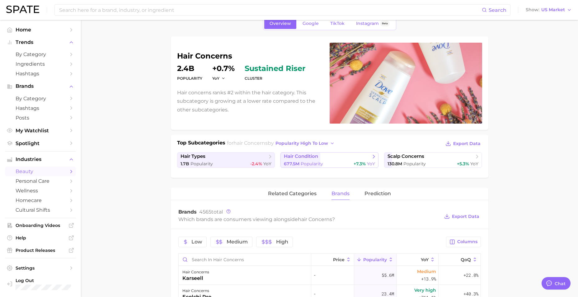
click at [313, 163] on span "Popularity" at bounding box center [312, 164] width 22 height 6
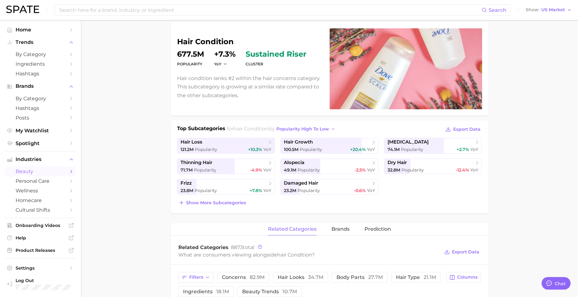
scroll to position [31, 0]
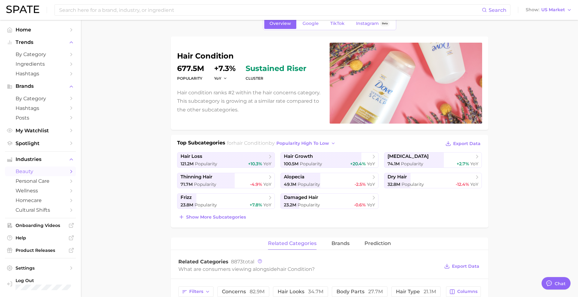
click at [251, 151] on div "Top Subcategories for hair condition by popularity high to low Export Data hair…" at bounding box center [329, 180] width 305 height 82
click at [253, 155] on span "hair loss" at bounding box center [224, 157] width 87 height 6
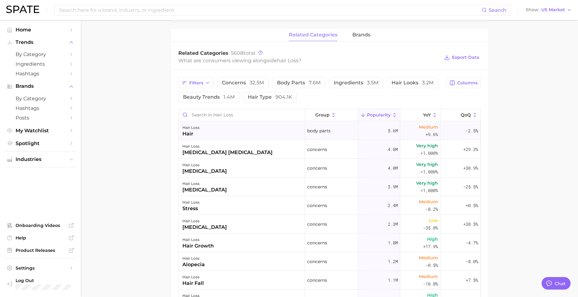
click at [286, 133] on div "hair loss hair" at bounding box center [242, 130] width 126 height 19
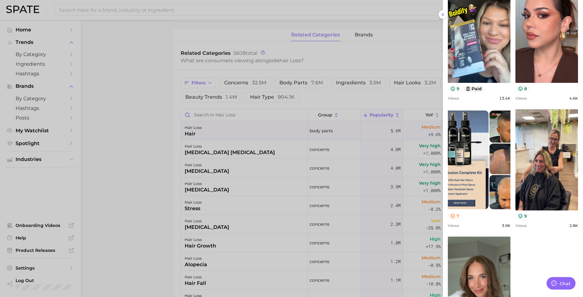
click at [138, 143] on div at bounding box center [291, 148] width 583 height 297
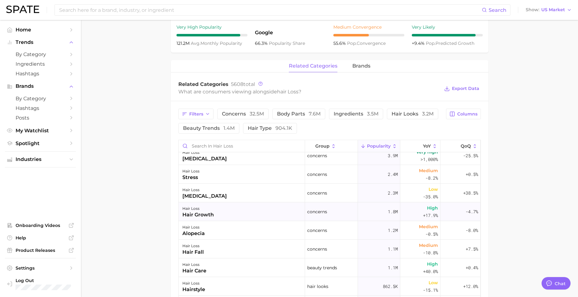
click at [218, 208] on div "hair loss hair growth" at bounding box center [242, 211] width 126 height 19
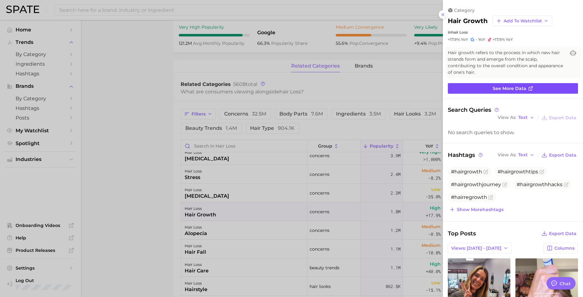
click at [509, 90] on span "See more data" at bounding box center [510, 88] width 34 height 5
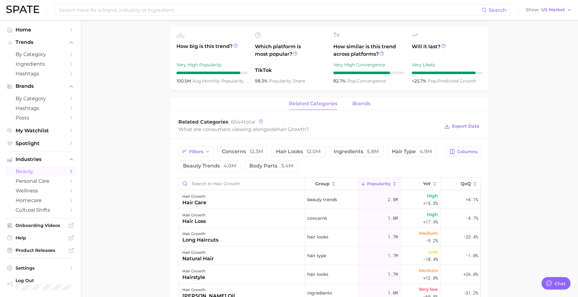
click at [359, 102] on span "brands" at bounding box center [362, 104] width 18 height 6
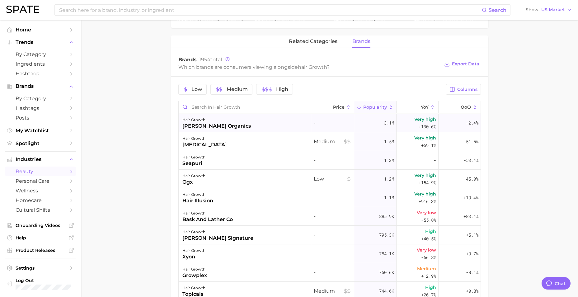
click at [227, 129] on div "[PERSON_NAME] organics" at bounding box center [217, 125] width 69 height 7
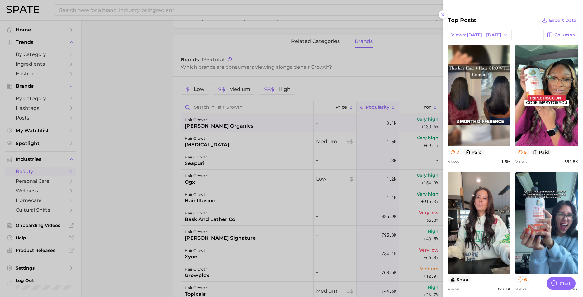
type textarea "x"
